Goal: Task Accomplishment & Management: Manage account settings

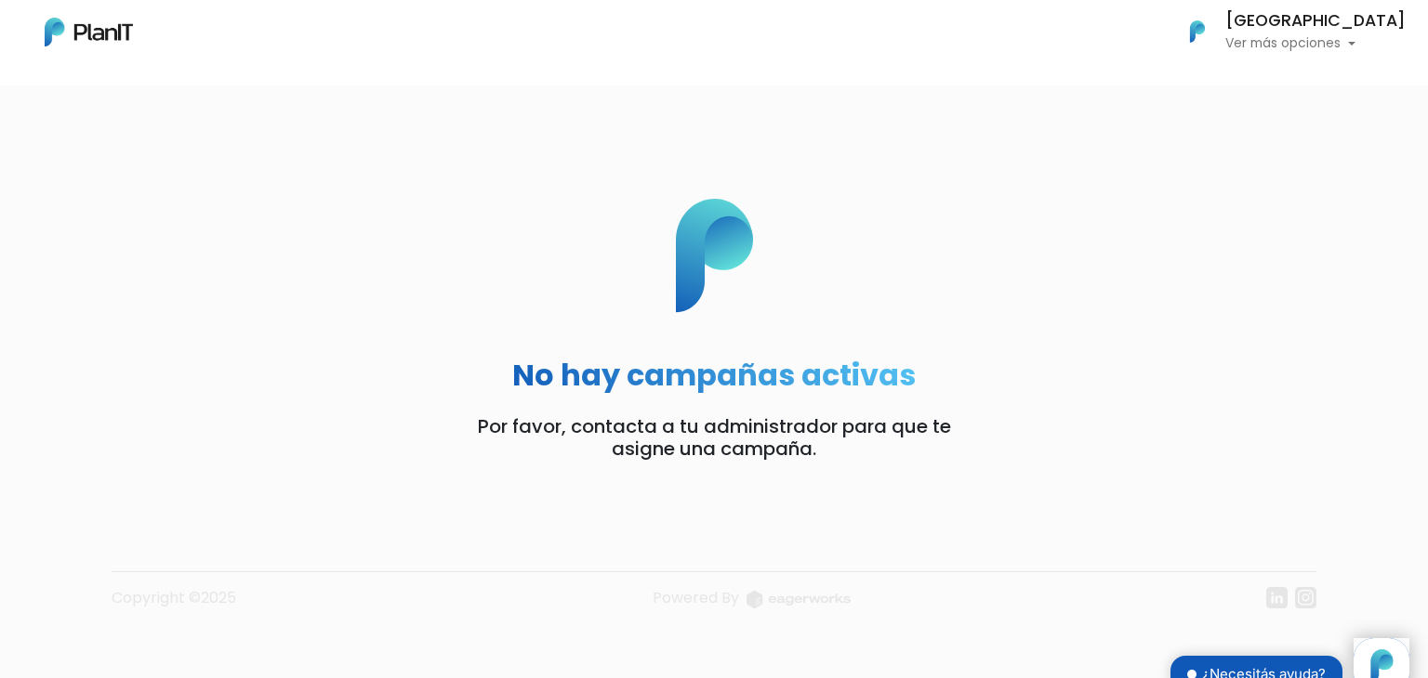
click at [1284, 37] on p "Ver más opciones" at bounding box center [1315, 43] width 180 height 13
click at [1288, 96] on link "Mis Compras" at bounding box center [1322, 83] width 165 height 37
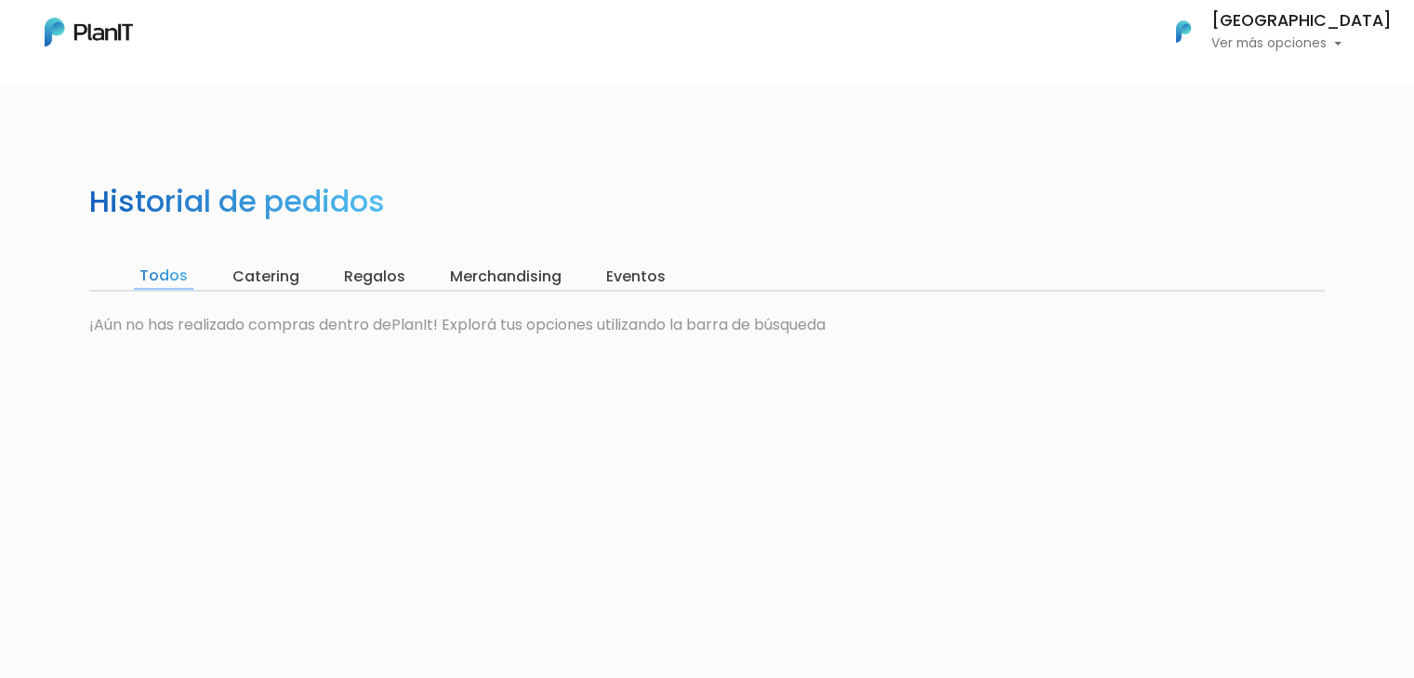
click at [267, 287] on input "Catering" at bounding box center [266, 277] width 78 height 26
